Goal: Find specific page/section: Find specific page/section

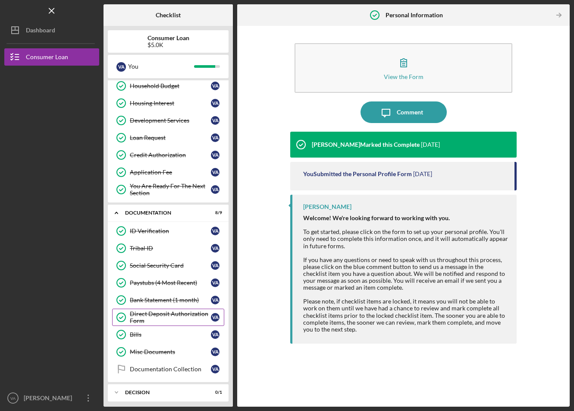
scroll to position [115, 0]
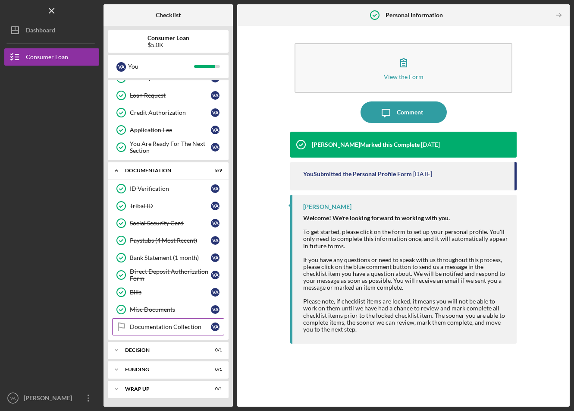
click at [183, 333] on link "Documentation Collection Documentation Collection V A" at bounding box center [168, 326] width 112 height 17
